Goal: Information Seeking & Learning: Learn about a topic

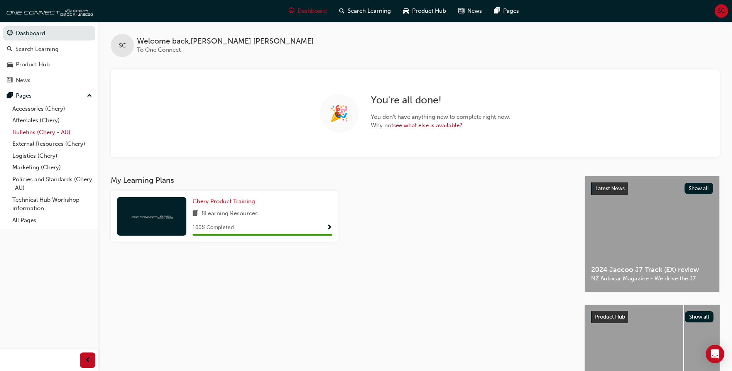
click at [46, 129] on link "Bulletins (Chery - AU)" at bounding box center [52, 133] width 86 height 12
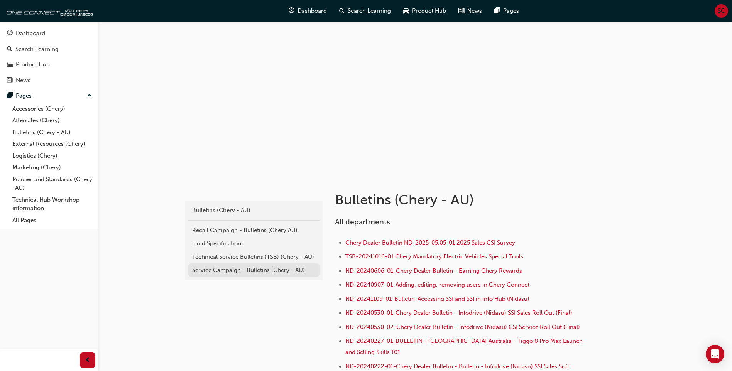
click at [229, 264] on link "Service Campaign - Bulletins (Chery - AU)" at bounding box center [253, 271] width 131 height 14
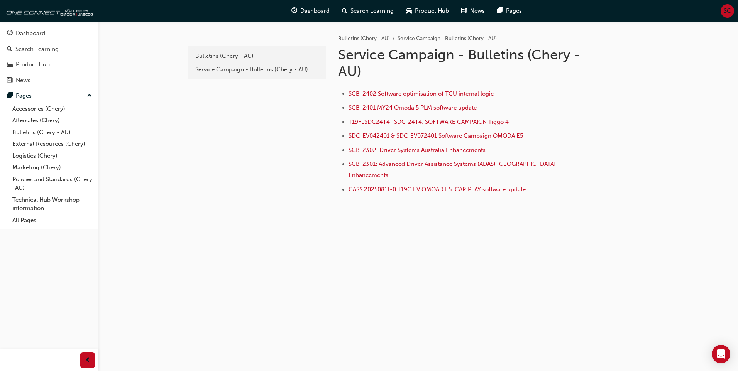
click at [390, 110] on span "SCB-2401 MY24 Omoda 5 PLM software update" at bounding box center [413, 107] width 128 height 7
